Goal: Navigation & Orientation: Find specific page/section

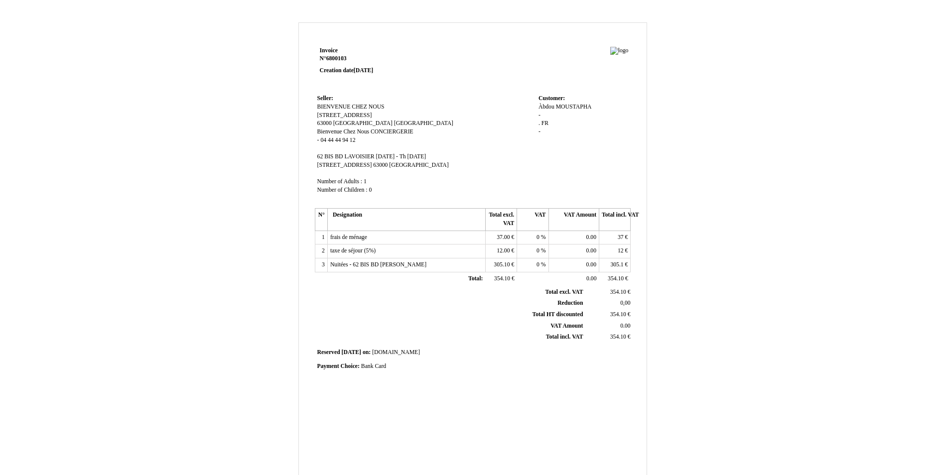
click at [642, 18] on div "Invoice N° 6800103 Creation date [DATE] Seller: BIENVENUE CHEZ NOUS [STREET_ADD…" at bounding box center [472, 297] width 945 height 571
drag, startPoint x: 640, startPoint y: 40, endPoint x: 615, endPoint y: 34, distance: 26.2
click at [615, 34] on div "Invoice N° 6800103 Creation date [DATE] Seller: BIENVENUE CHEZ NOUS [STREET_ADD…" at bounding box center [473, 292] width 349 height 541
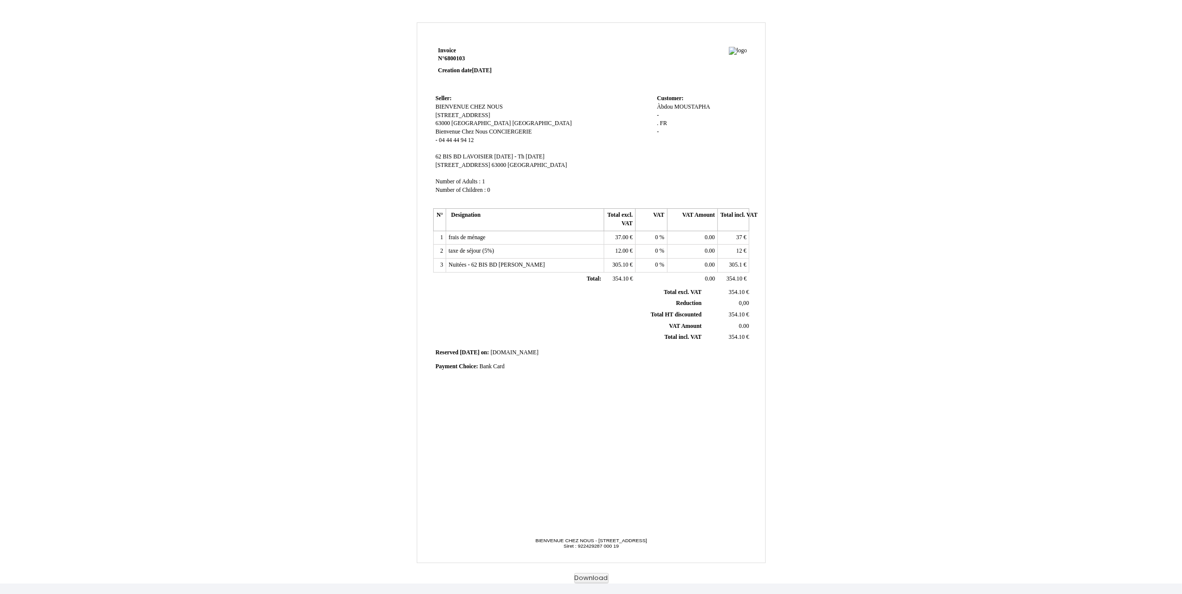
drag, startPoint x: 515, startPoint y: 111, endPoint x: 863, endPoint y: 123, distance: 348.0
click at [863, 123] on div "Invoice N° 6800103 Creation date [DATE] Seller: BIENVENUE CHEZ NOUS [STREET_ADD…" at bounding box center [591, 302] width 583 height 561
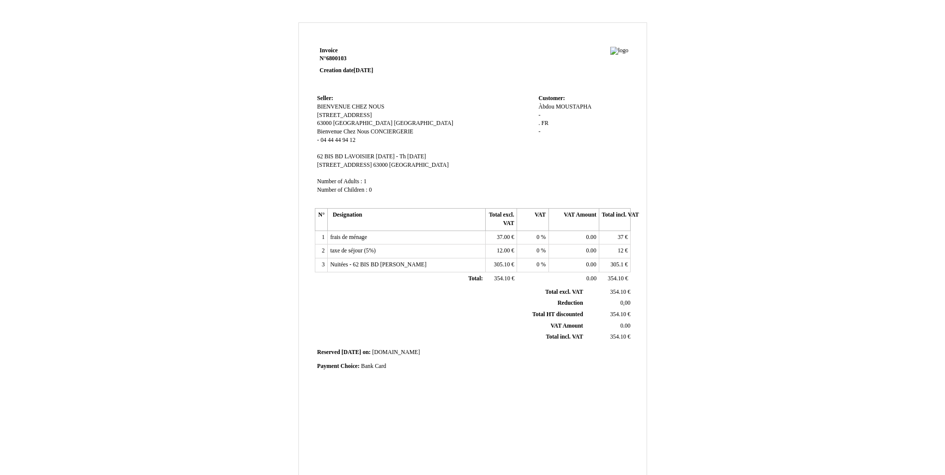
drag, startPoint x: 622, startPoint y: 59, endPoint x: 628, endPoint y: 45, distance: 15.0
click at [628, 45] on div "Invoice N° 6800103 Creation date [DATE] Seller: BIENVENUE CHEZ NOUS [STREET_ADD…" at bounding box center [473, 292] width 349 height 541
click at [643, 20] on div "Invoice N° 6800103 Creation date [DATE] Seller: BIENVENUE CHEZ NOUS [STREET_ADD…" at bounding box center [472, 297] width 945 height 571
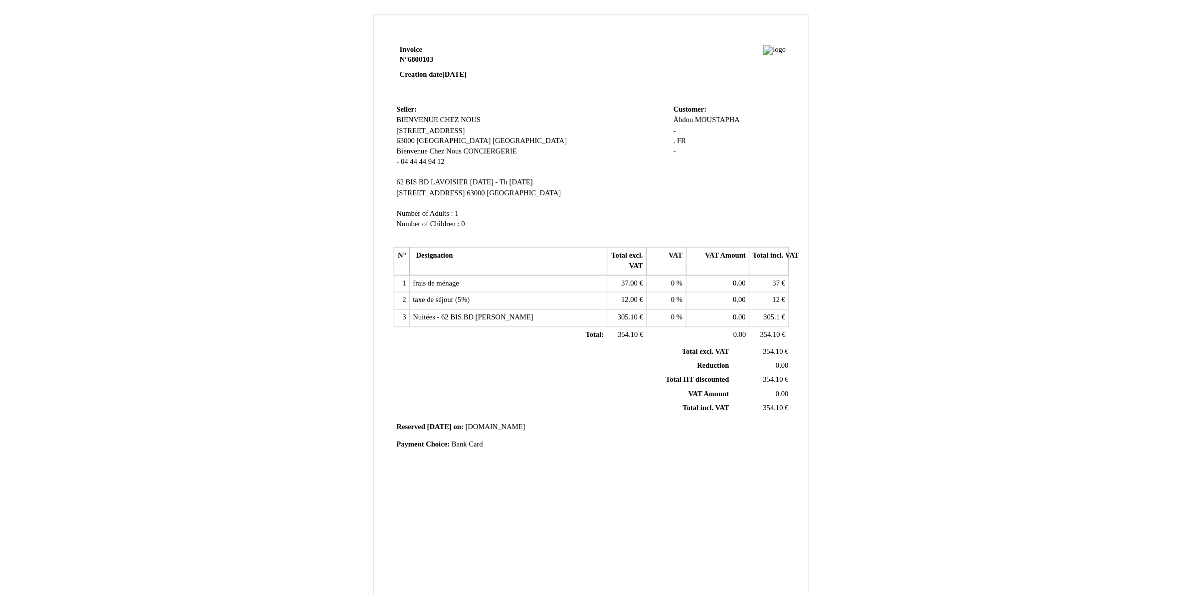
scroll to position [11, 0]
